Goal: Task Accomplishment & Management: Complete application form

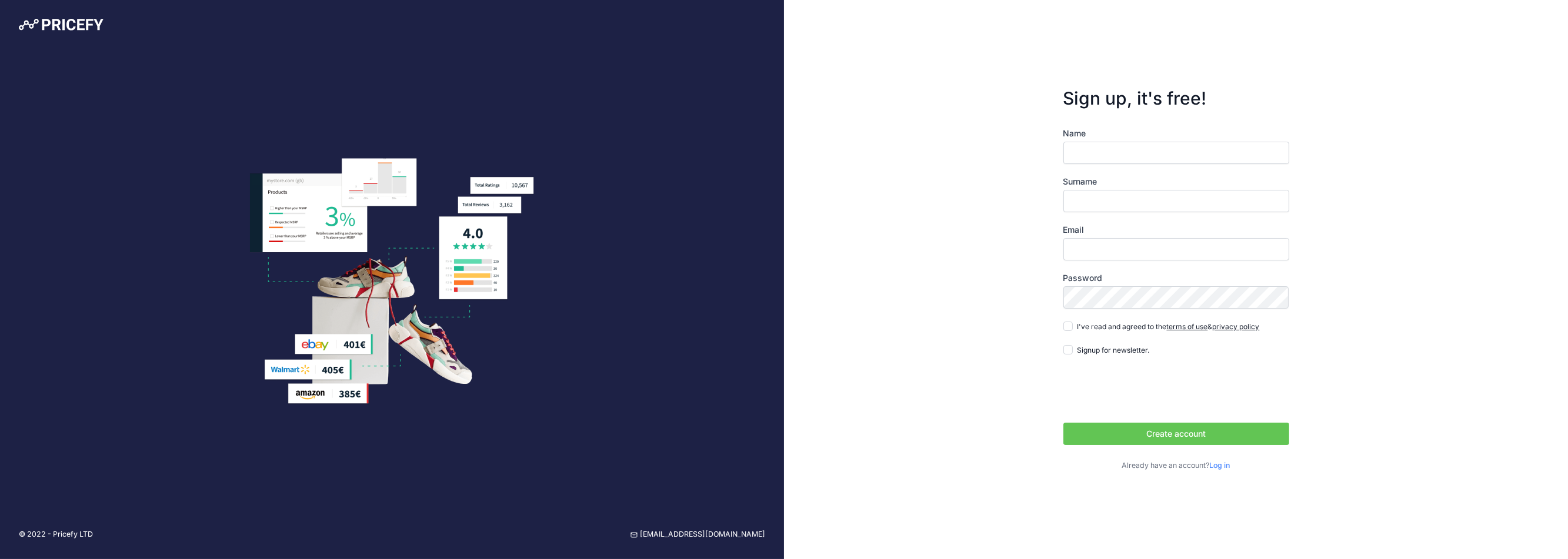
click at [1138, 147] on input "Name" at bounding box center [1176, 153] width 226 height 22
type input "Luca"
click at [1094, 188] on div "Surname" at bounding box center [1176, 194] width 226 height 37
click at [1093, 194] on input "Surname" at bounding box center [1176, 201] width 226 height 22
type input "cavazzana"
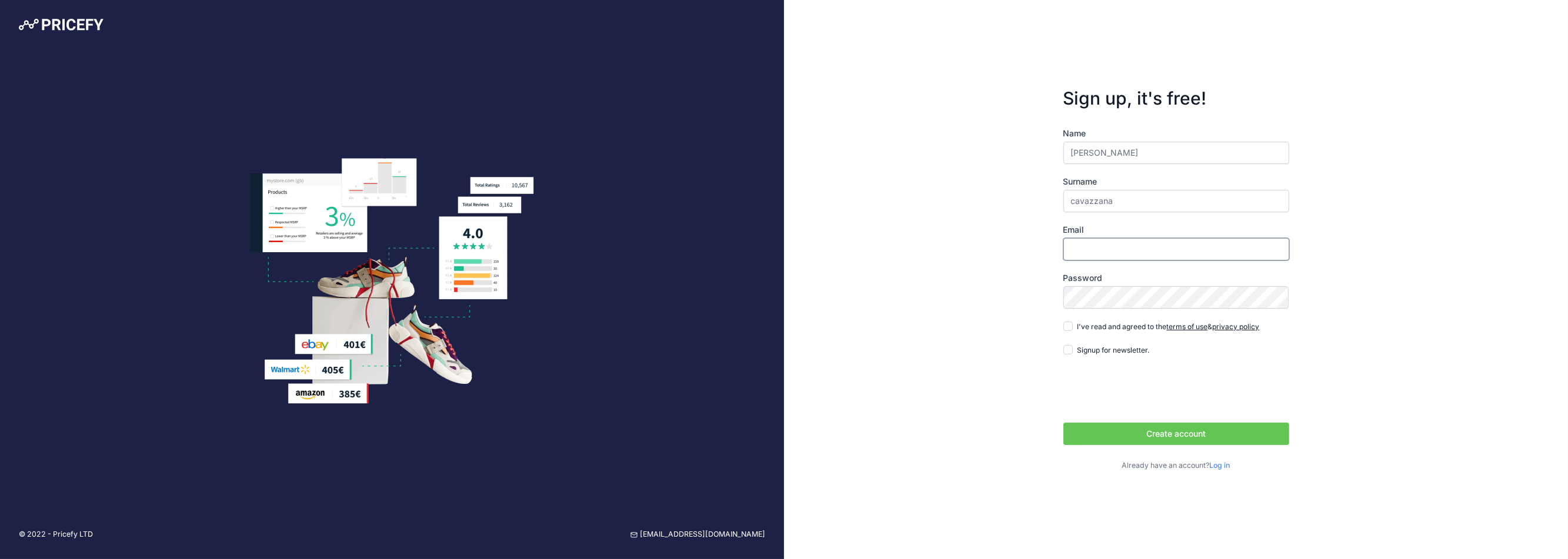
click at [1093, 240] on input "Email" at bounding box center [1176, 248] width 226 height 22
type input "[EMAIL_ADDRESS][DOMAIN_NAME]"
click at [1074, 325] on div "I've read and agreed to the terms of use & privacy policy" at bounding box center [1160, 326] width 196 height 12
click at [1070, 325] on input "I've read and agreed to the terms of use & privacy policy" at bounding box center [1068, 326] width 10 height 10
checkbox input "true"
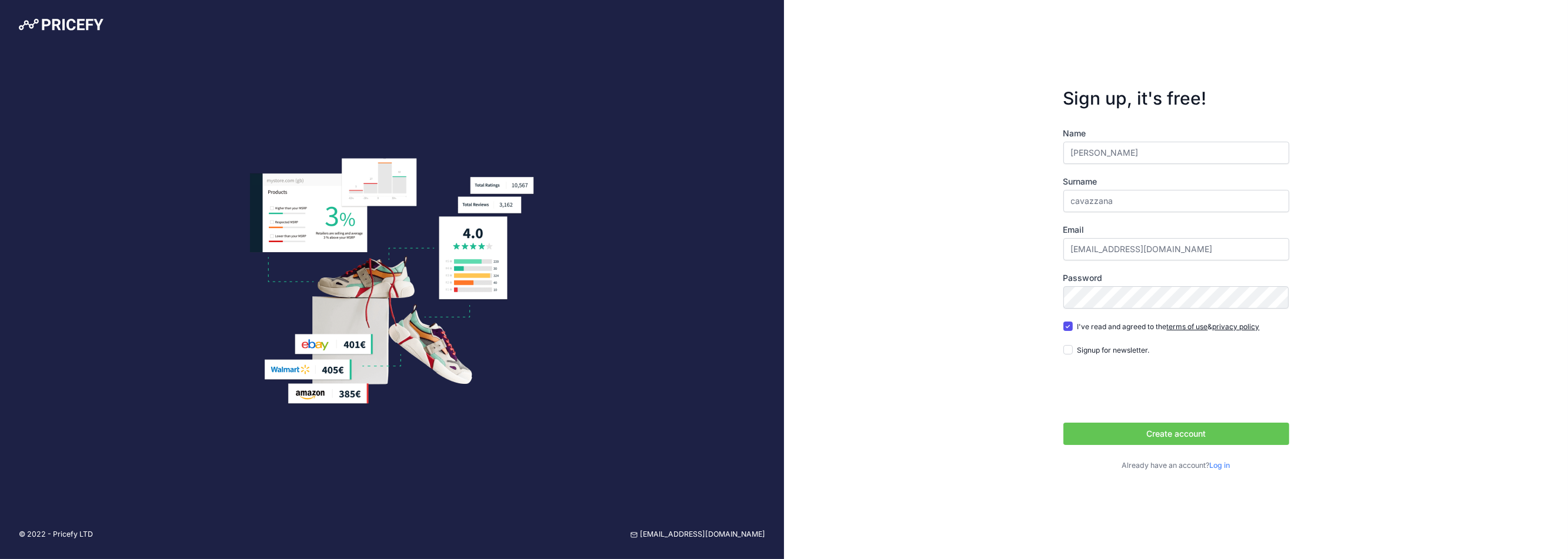
click at [1186, 435] on button "Create account" at bounding box center [1176, 433] width 226 height 22
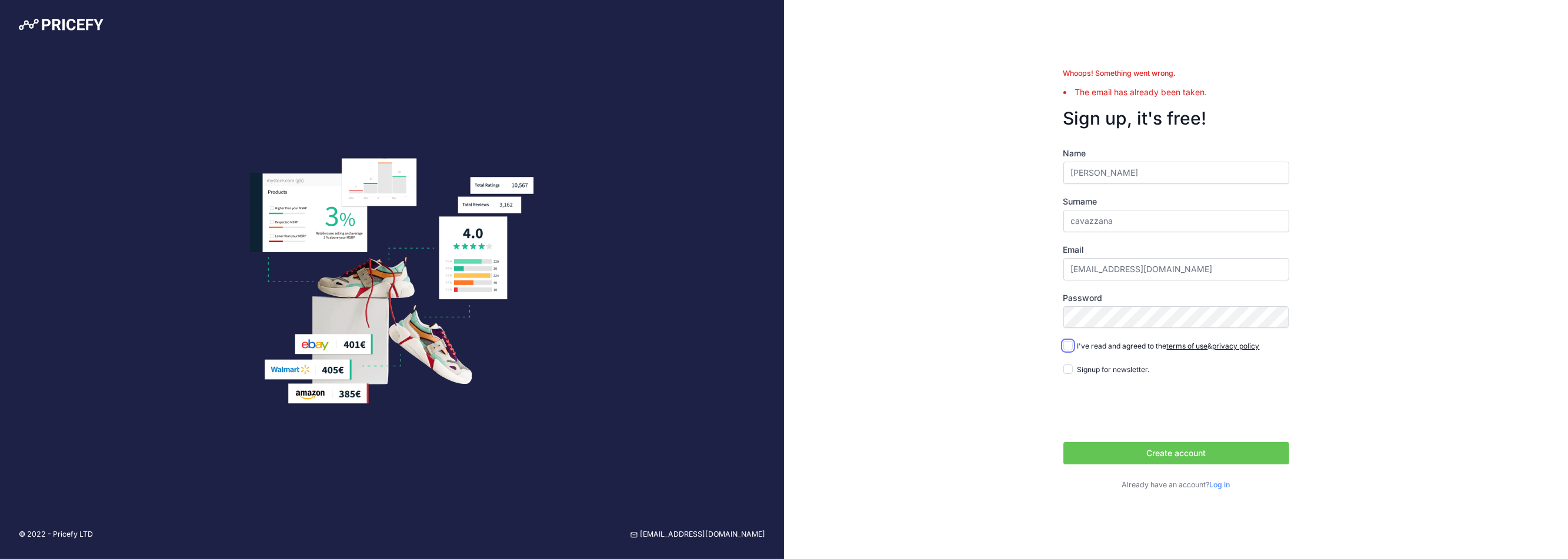
click at [1067, 343] on input "I've read and agreed to the terms of use & privacy policy" at bounding box center [1068, 346] width 10 height 10
checkbox input "true"
click at [1223, 483] on link "Log in" at bounding box center [1219, 484] width 20 height 9
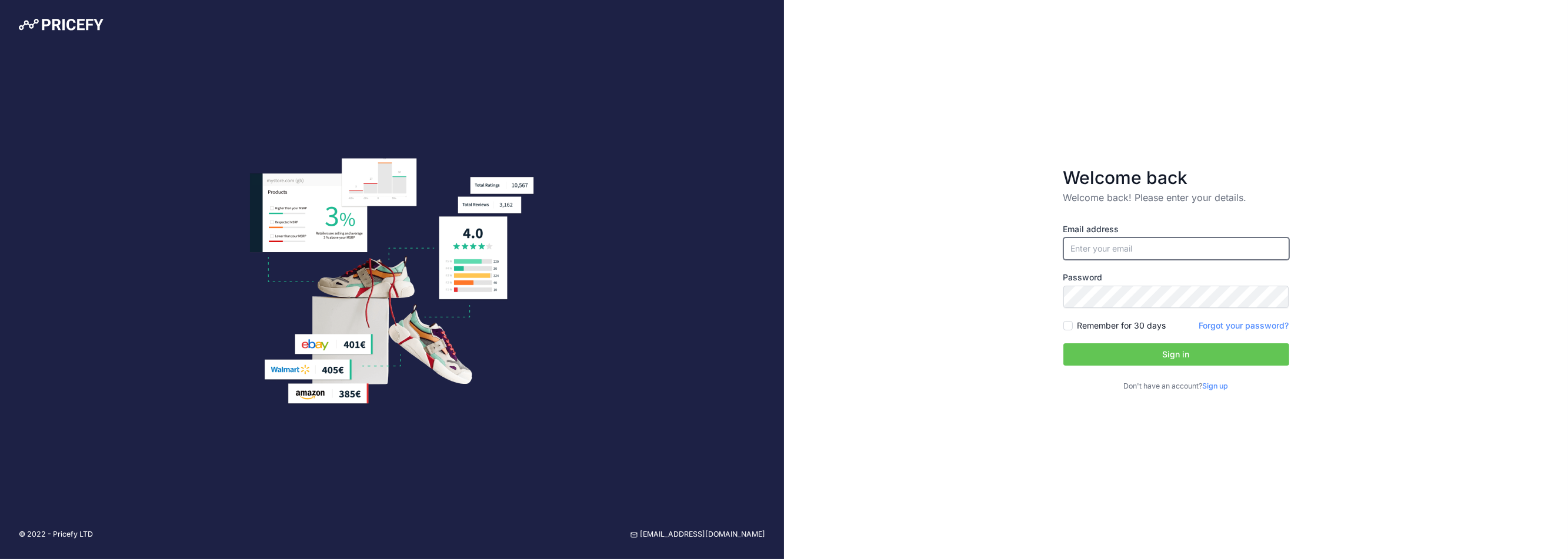
click at [1125, 253] on input "email" at bounding box center [1176, 248] width 226 height 22
type input "[EMAIL_ADDRESS][DOMAIN_NAME]"
click at [1270, 323] on link "Forgot your password?" at bounding box center [1243, 325] width 90 height 10
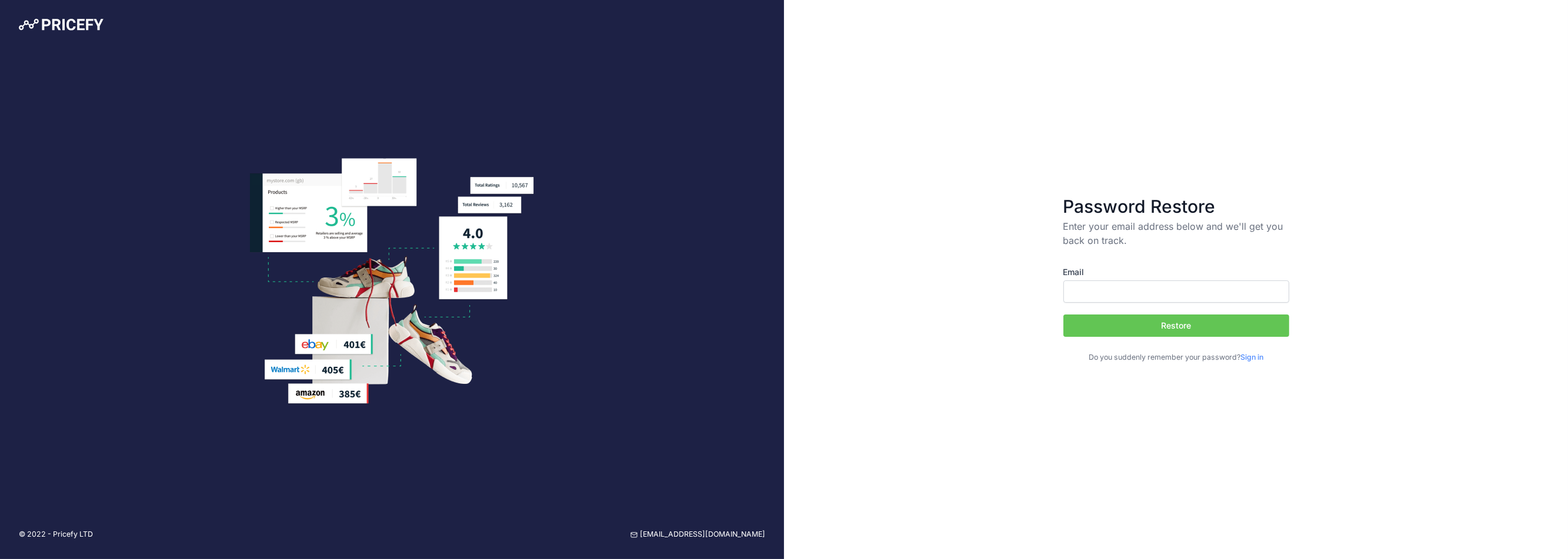
click at [1150, 292] on input "Email" at bounding box center [1176, 291] width 226 height 22
type input "[EMAIL_ADDRESS][DOMAIN_NAME]"
click at [1169, 328] on button "Restore" at bounding box center [1176, 325] width 226 height 22
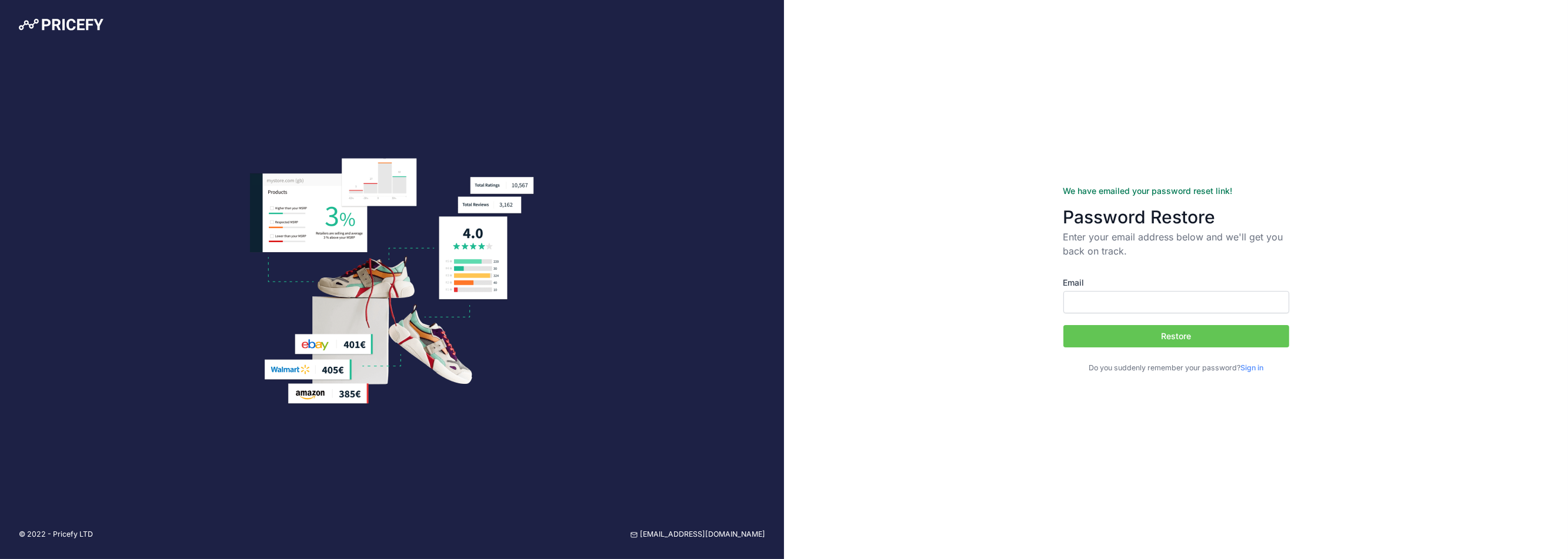
click at [1113, 301] on input "Email" at bounding box center [1176, 301] width 226 height 22
type input "[EMAIL_ADDRESS][DOMAIN_NAME]"
